Goal: Transaction & Acquisition: Purchase product/service

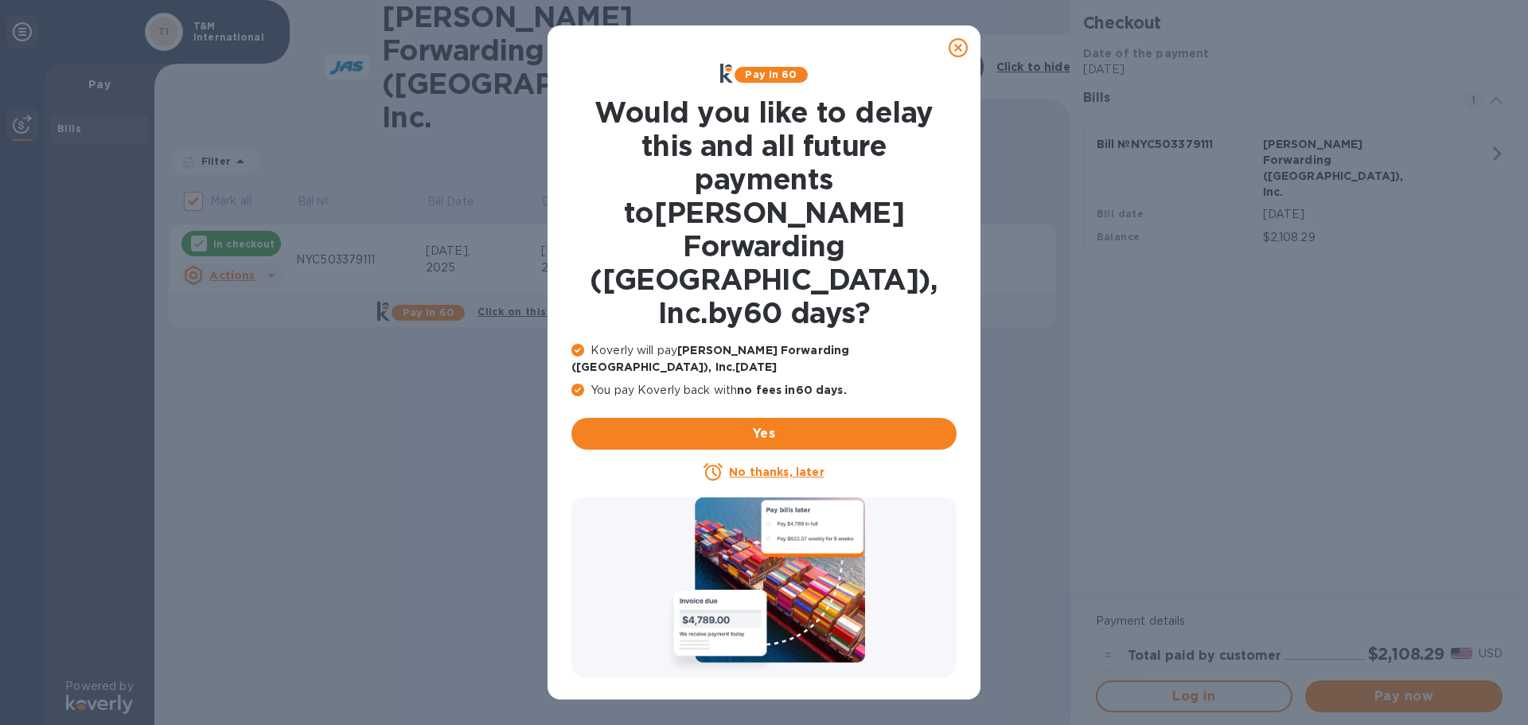
click at [778, 466] on u "No thanks, later" at bounding box center [776, 472] width 95 height 13
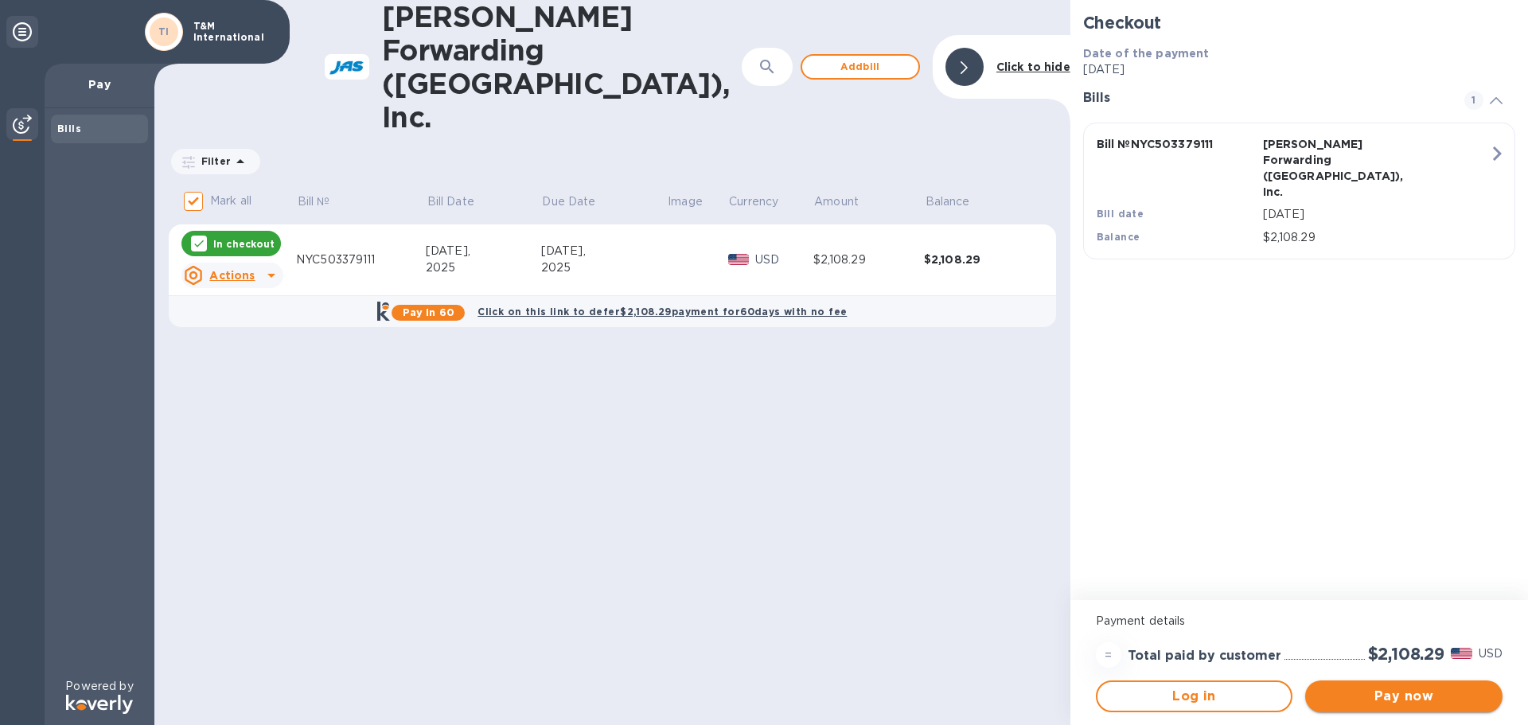
click at [1389, 694] on span "Pay now" at bounding box center [1404, 696] width 172 height 19
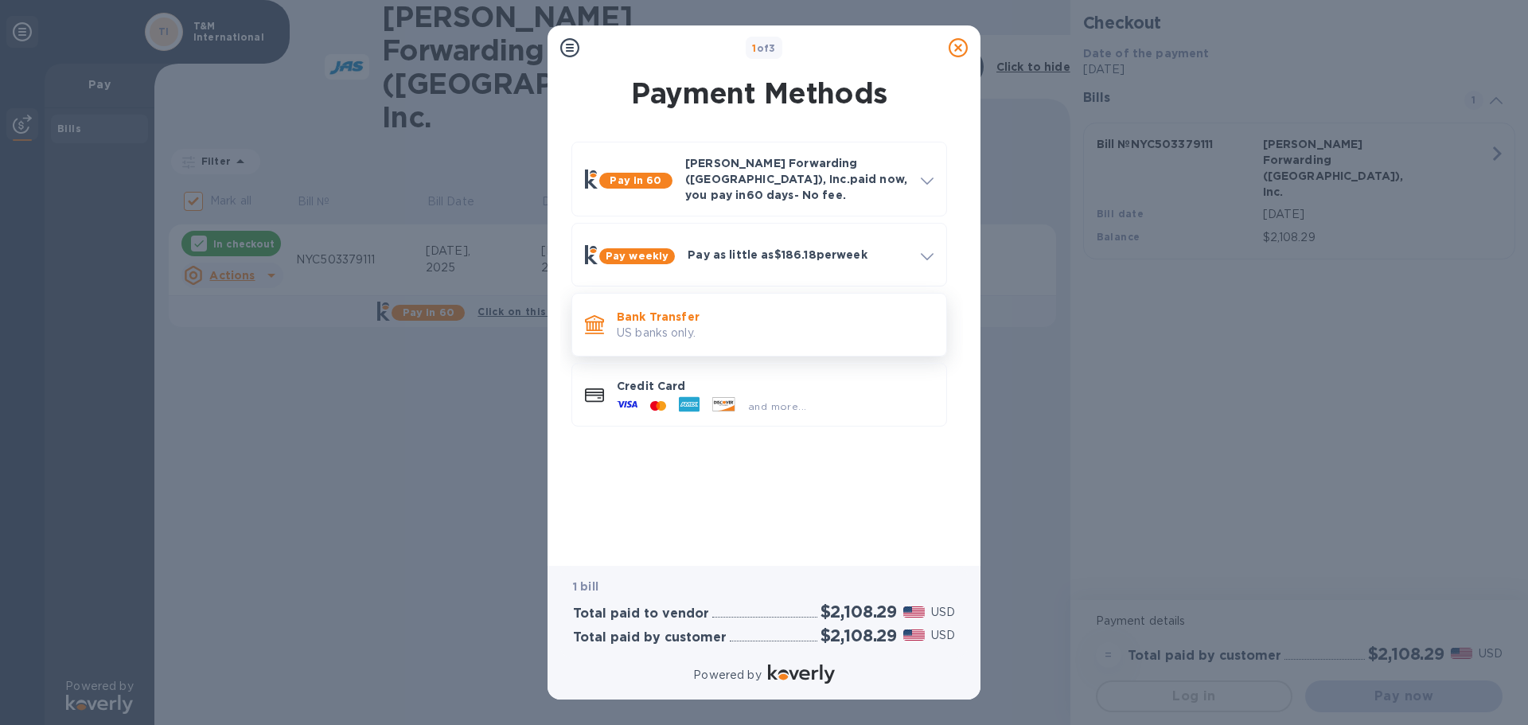
click at [768, 325] on p "US banks only." at bounding box center [775, 333] width 317 height 17
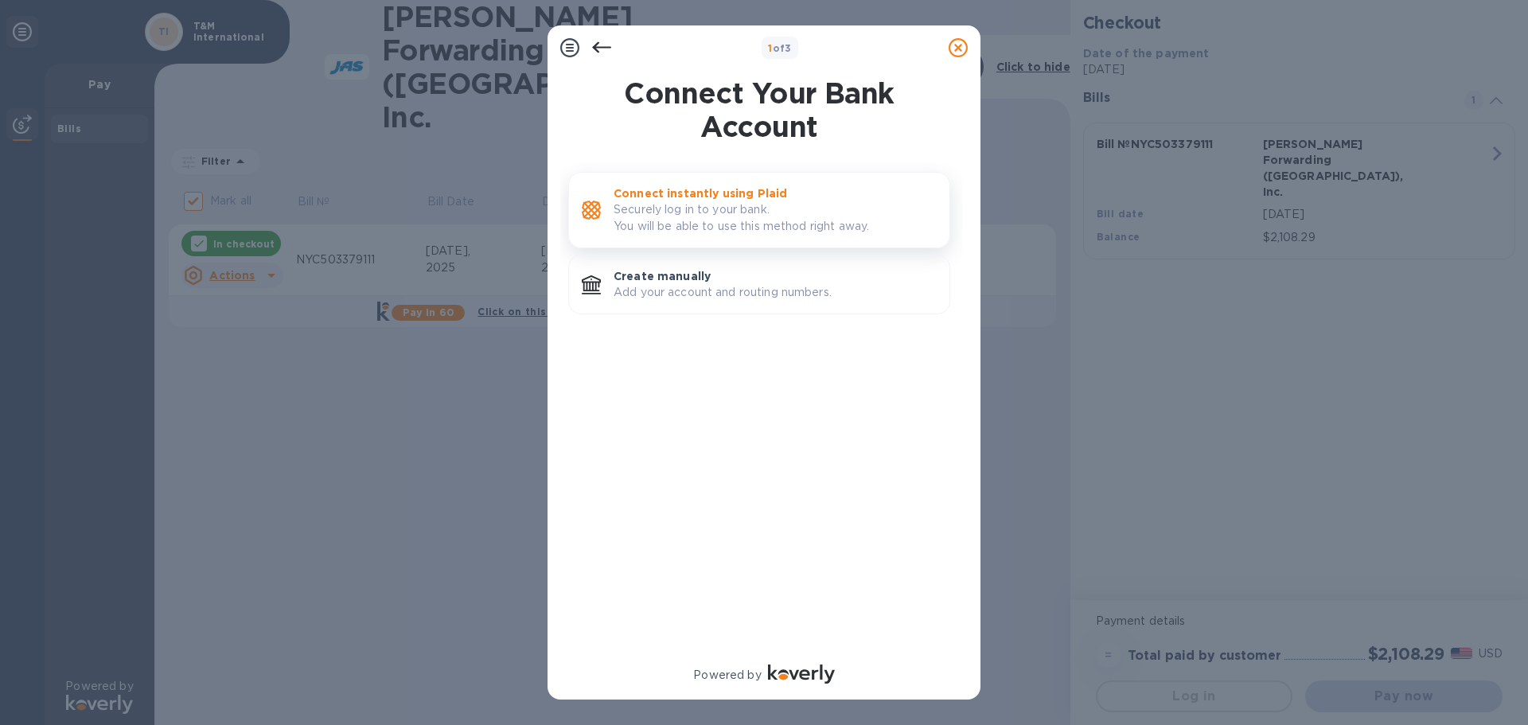
click at [742, 208] on p "Securely log in to your bank. You will be able to use this method right away." at bounding box center [775, 217] width 323 height 33
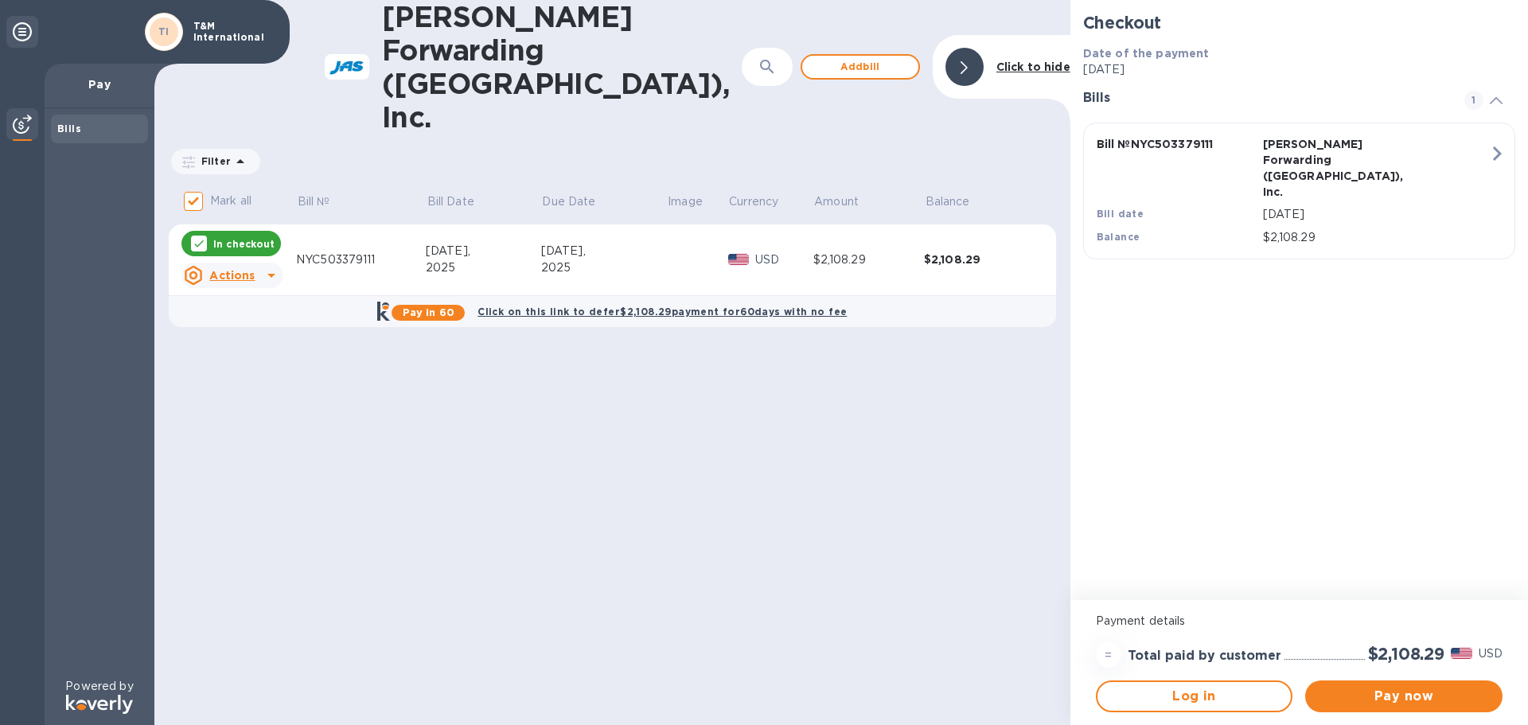
click at [29, 24] on icon at bounding box center [22, 31] width 19 height 19
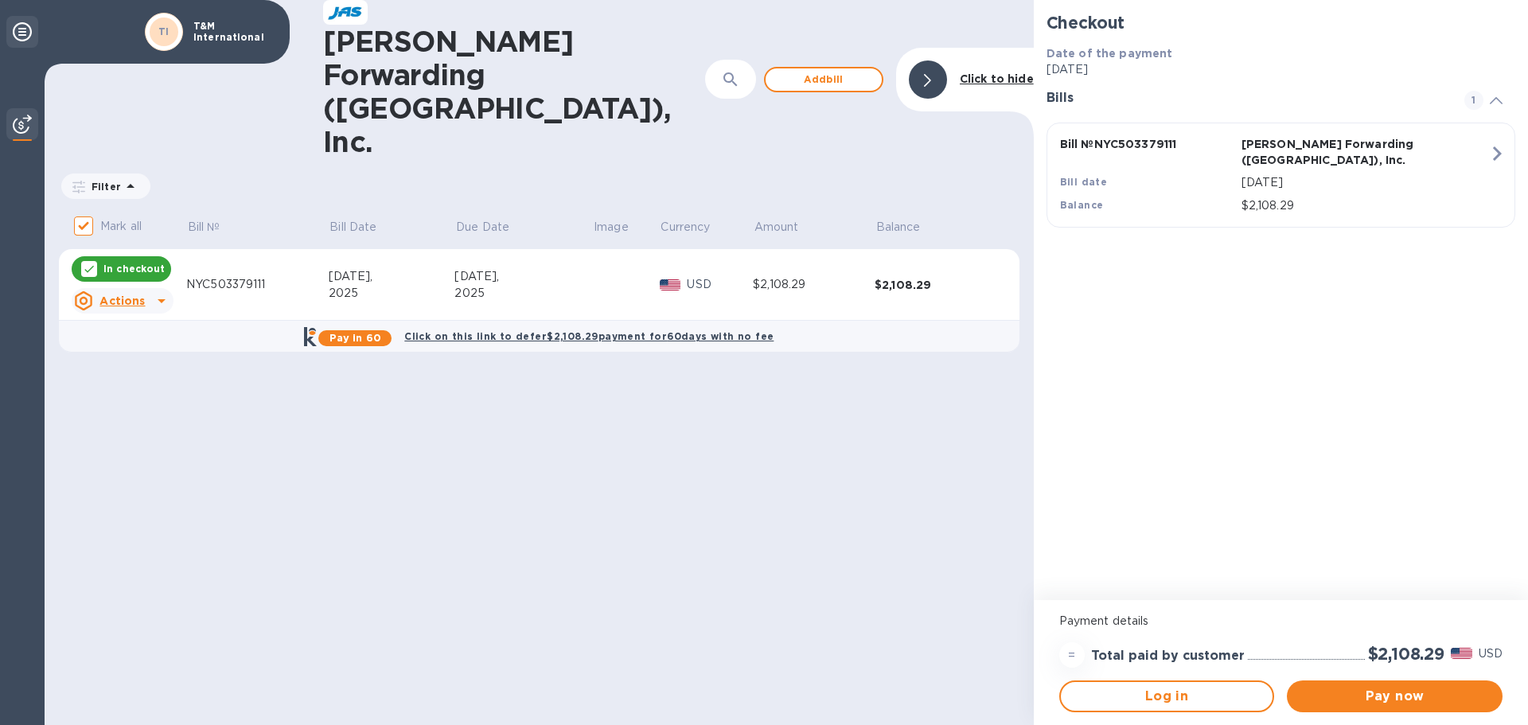
click at [25, 25] on icon at bounding box center [22, 31] width 19 height 19
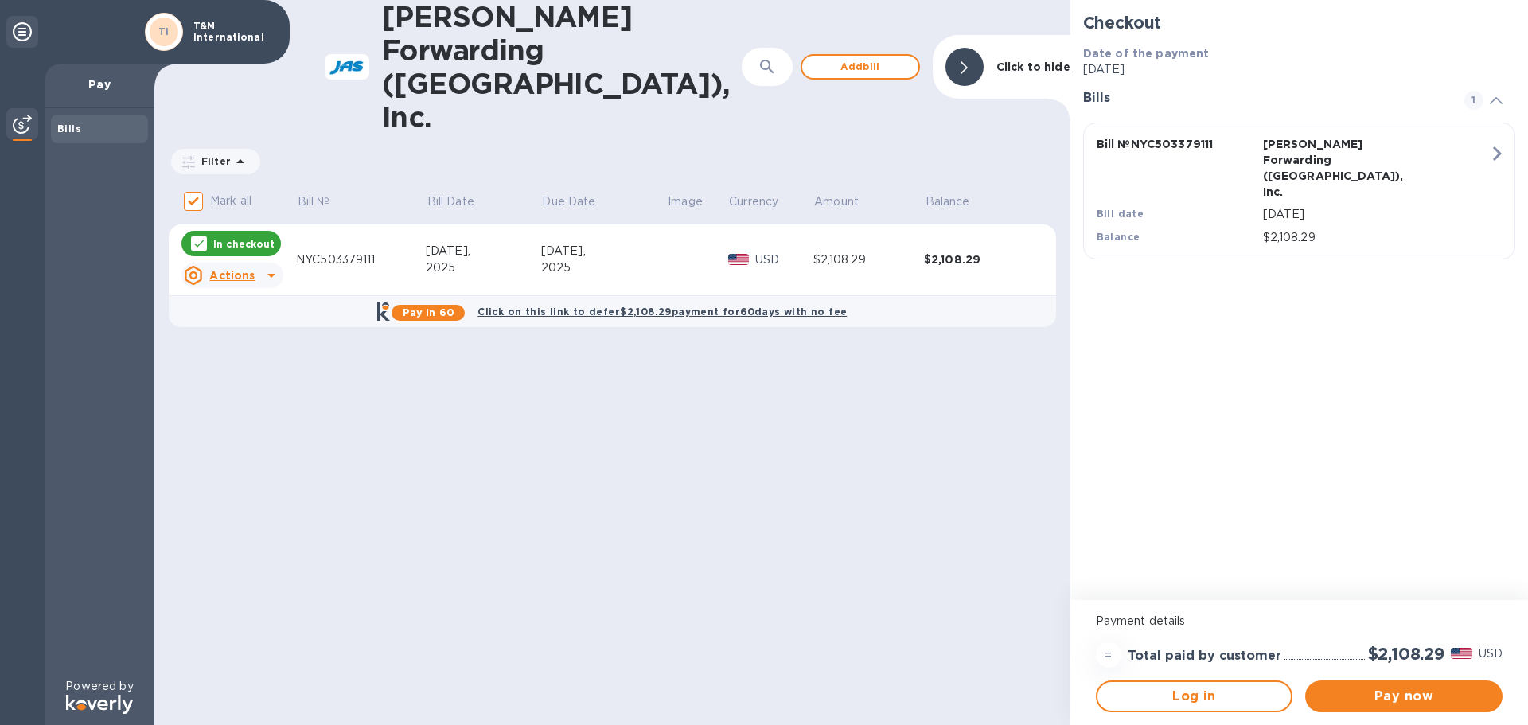
click at [201, 33] on p "T&M International" at bounding box center [233, 32] width 80 height 22
click at [177, 36] on div "TI" at bounding box center [164, 32] width 29 height 29
click at [1400, 695] on span "Pay now" at bounding box center [1404, 696] width 172 height 19
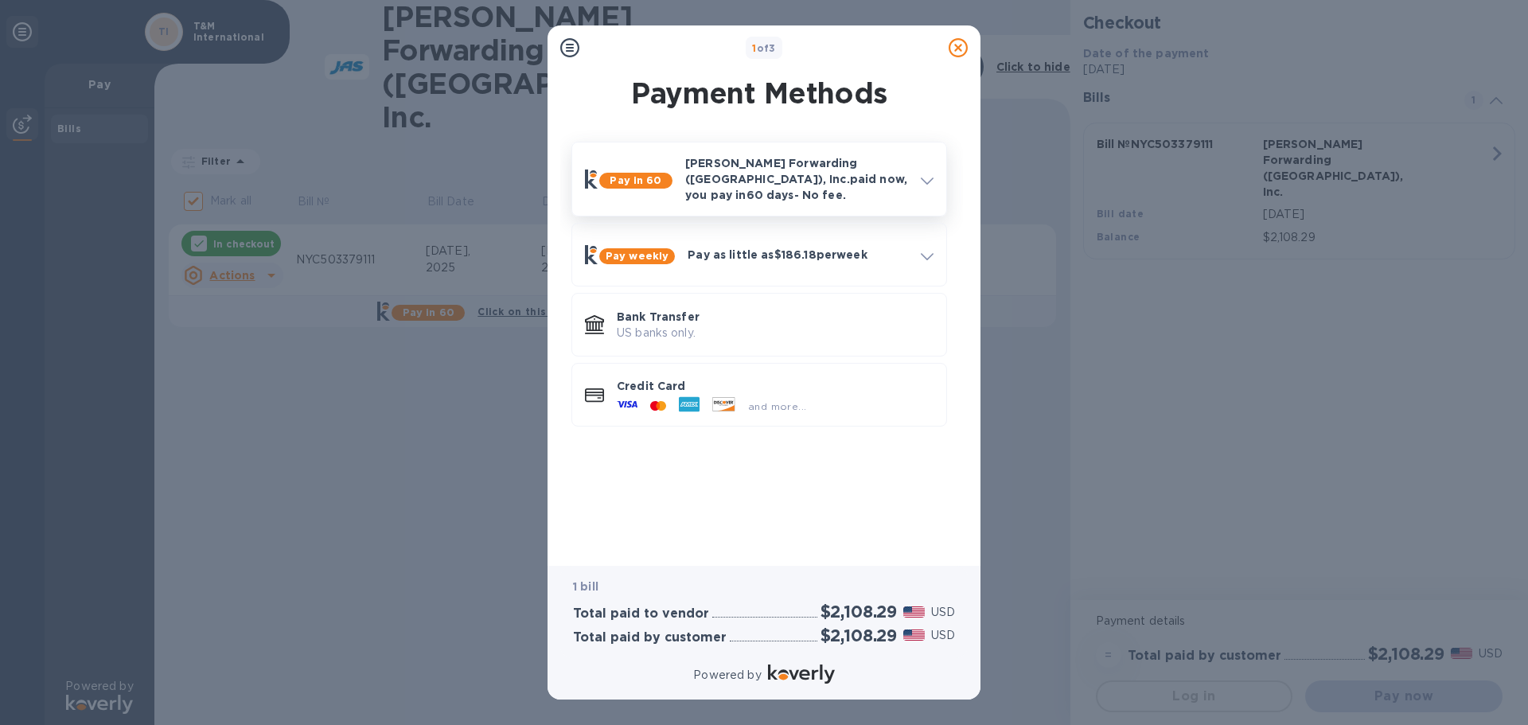
click at [925, 177] on icon at bounding box center [927, 180] width 13 height 7
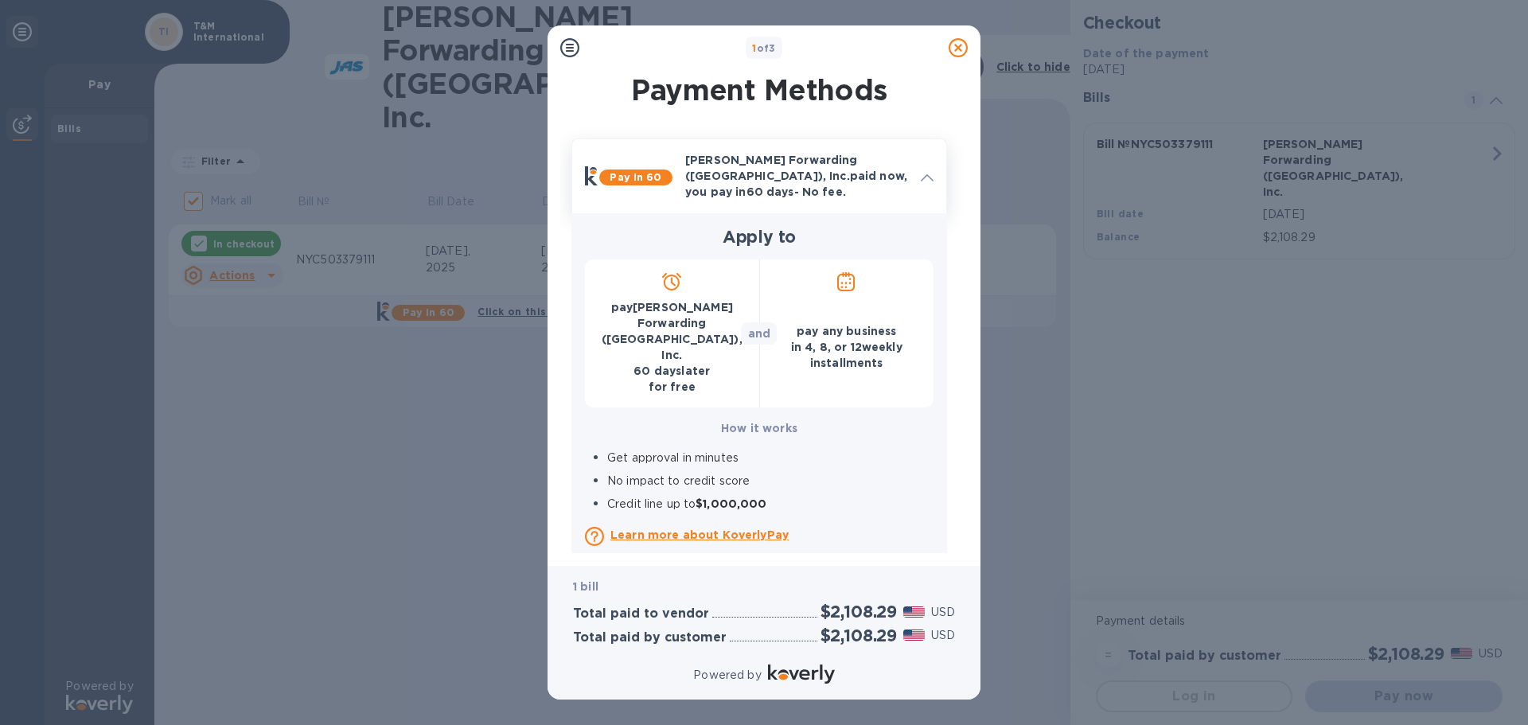
click at [925, 174] on icon at bounding box center [927, 177] width 13 height 7
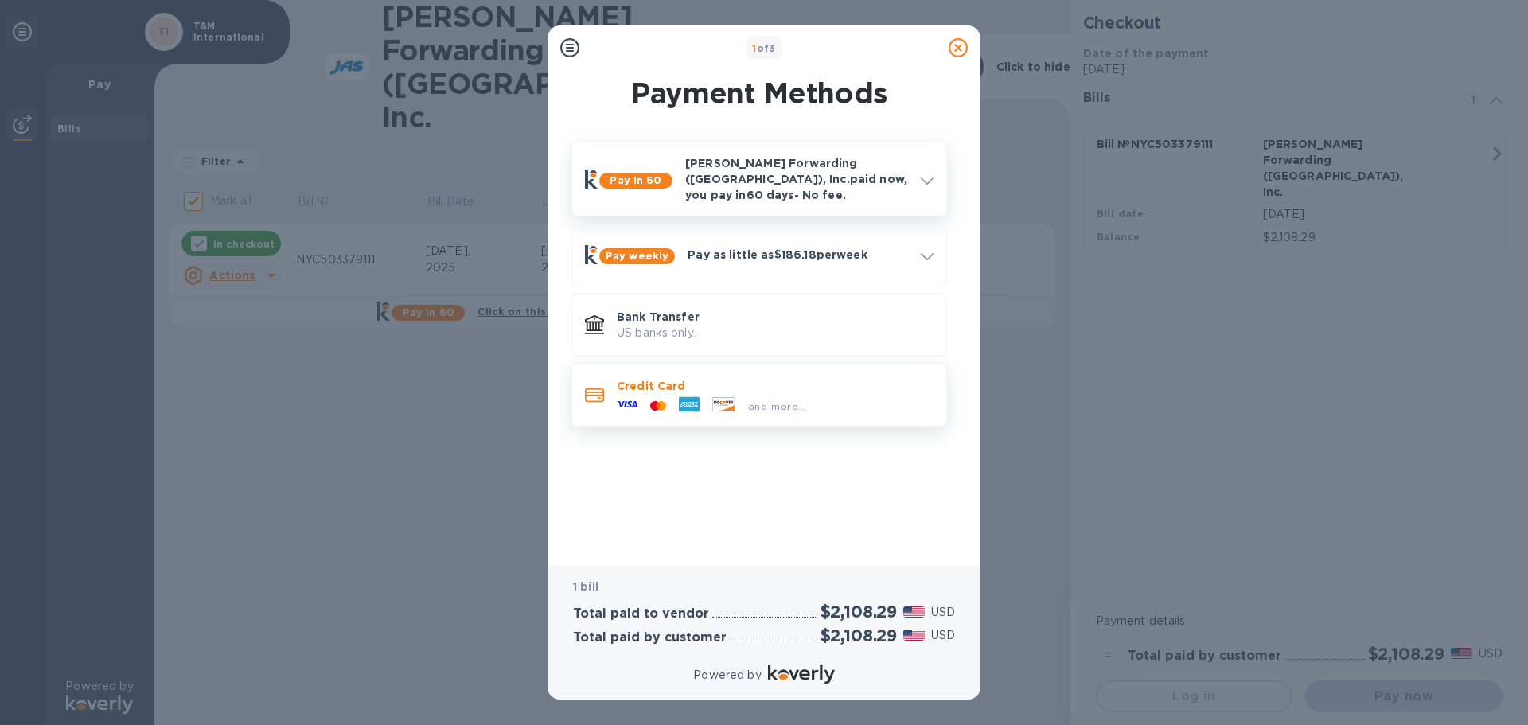
click at [688, 378] on p "Credit Card" at bounding box center [775, 386] width 317 height 16
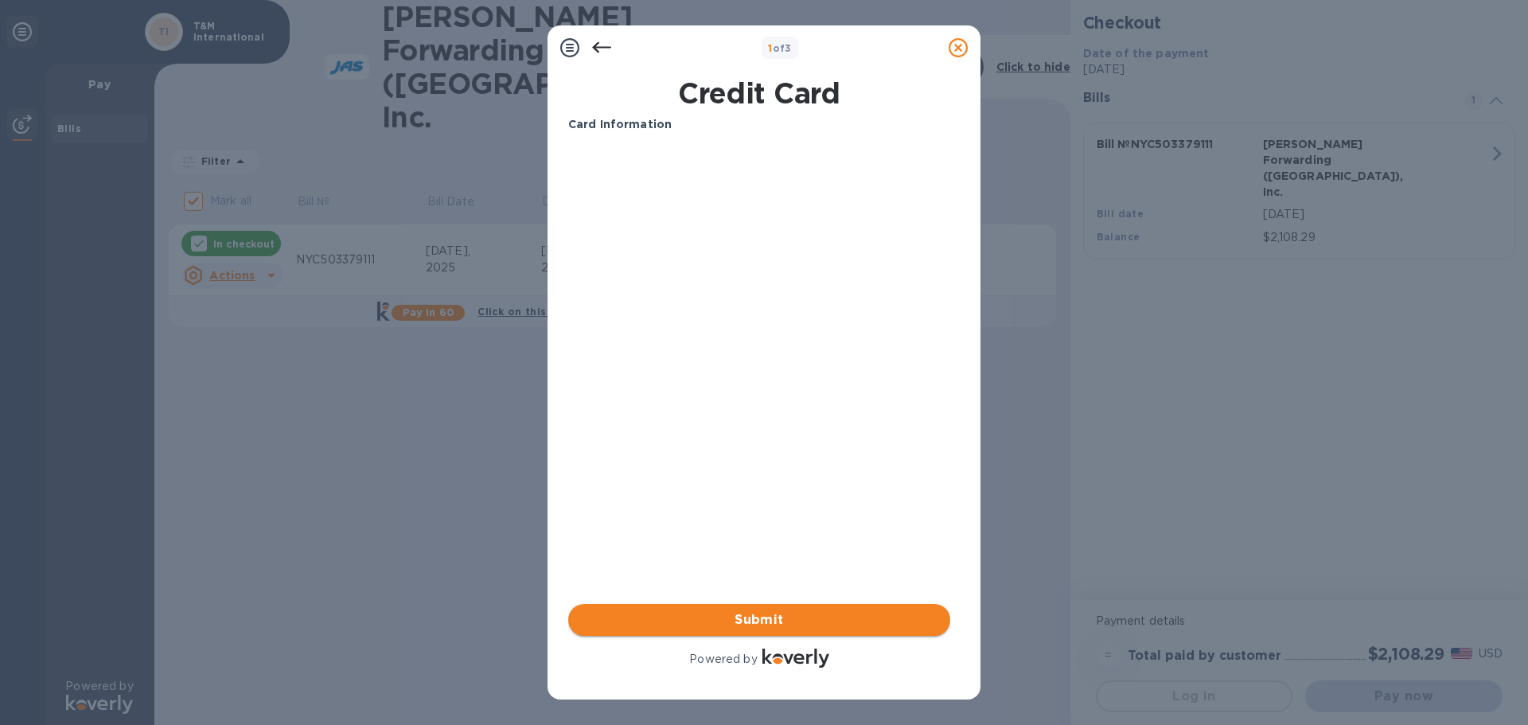
click at [777, 618] on span "Submit" at bounding box center [759, 619] width 356 height 19
